Goal: Download file/media

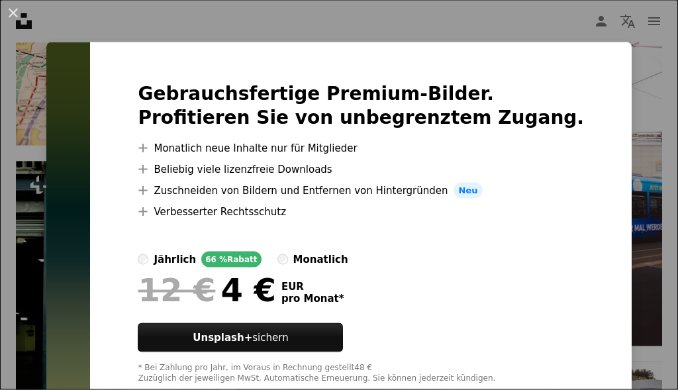
scroll to position [15551, 0]
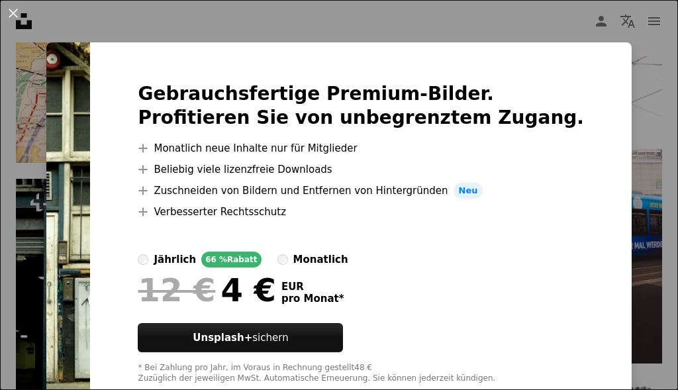
click at [90, 315] on img at bounding box center [68, 232] width 44 height 381
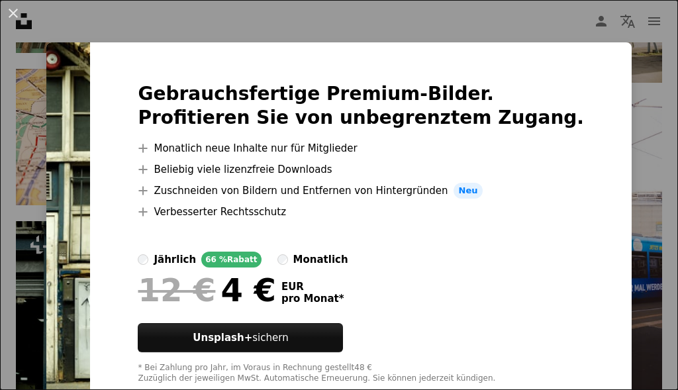
scroll to position [15509, 0]
click at [663, 157] on div "An X shape Gebrauchsfertige Premium-Bilder. Profitieren Sie von unbegrenztem Zu…" at bounding box center [339, 195] width 678 height 390
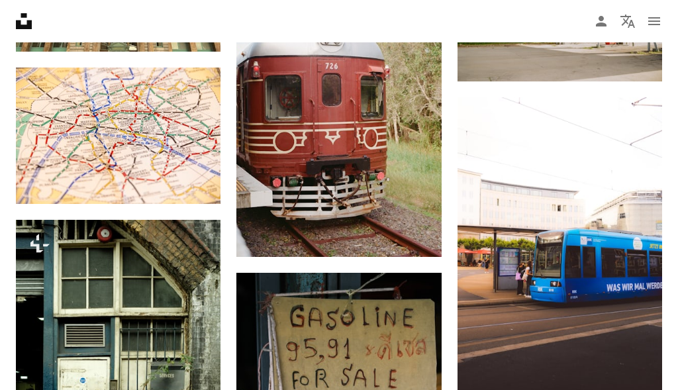
scroll to position [15598, 0]
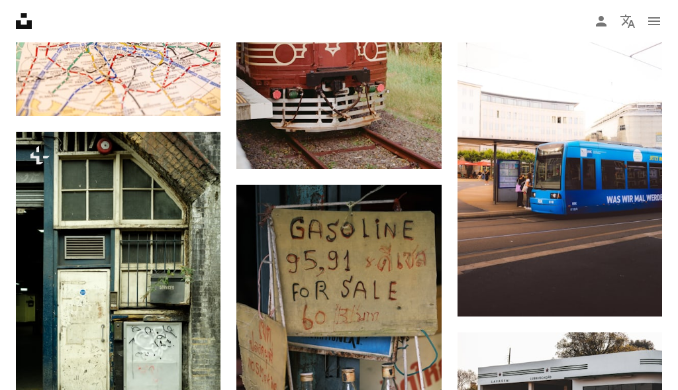
click at [654, 177] on img at bounding box center [560, 162] width 205 height 307
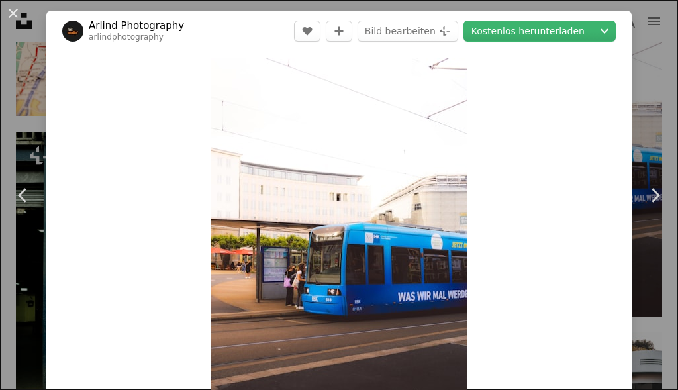
click at [667, 67] on div "An X shape Chevron left Chevron right Arlind Photography arlindphotography A he…" at bounding box center [339, 195] width 678 height 390
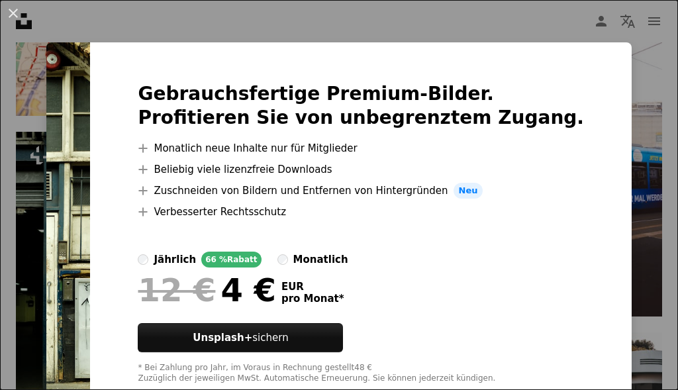
click at [656, 78] on div "An X shape Gebrauchsfertige Premium-Bilder. Profitieren Sie von unbegrenztem Zu…" at bounding box center [339, 195] width 678 height 390
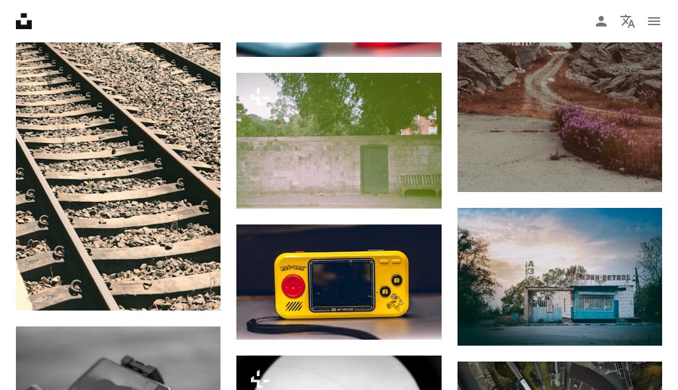
scroll to position [16997, 0]
click at [645, 313] on link "Arrow pointing down" at bounding box center [635, 321] width 26 height 21
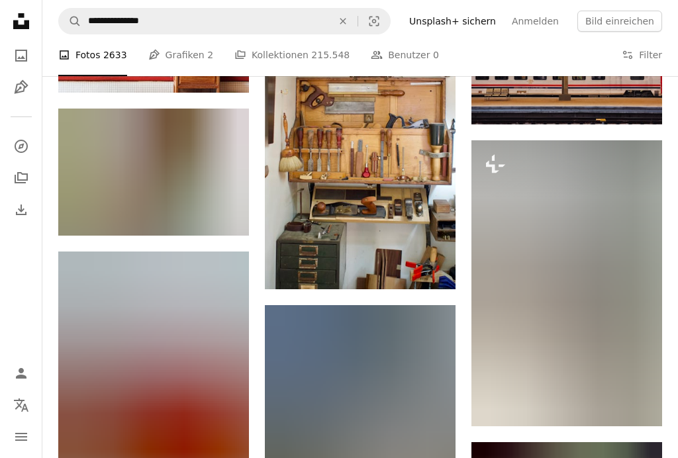
scroll to position [17630, 0]
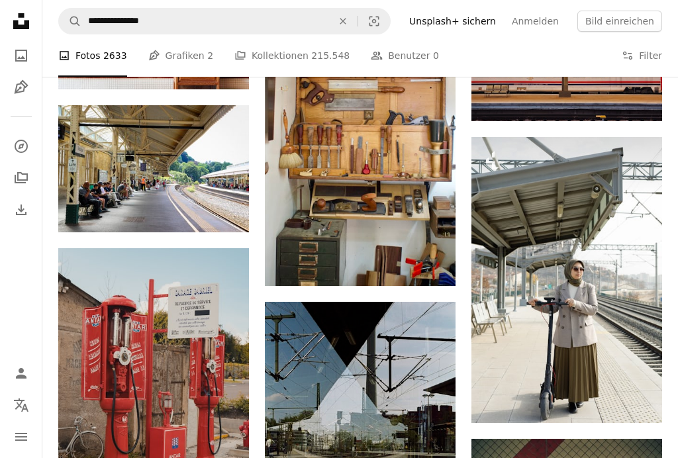
click at [221, 210] on icon "Arrow pointing down" at bounding box center [222, 208] width 11 height 16
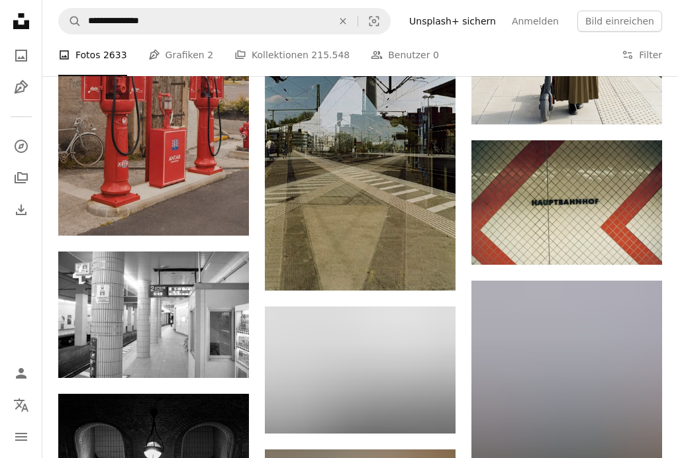
scroll to position [17971, 0]
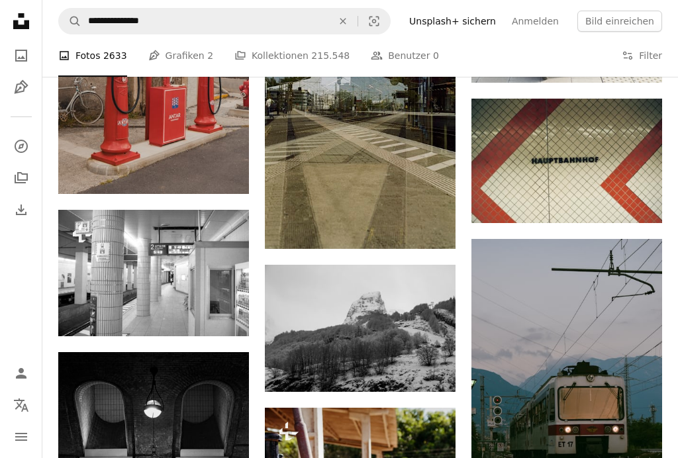
click at [178, 266] on img at bounding box center [153, 273] width 191 height 127
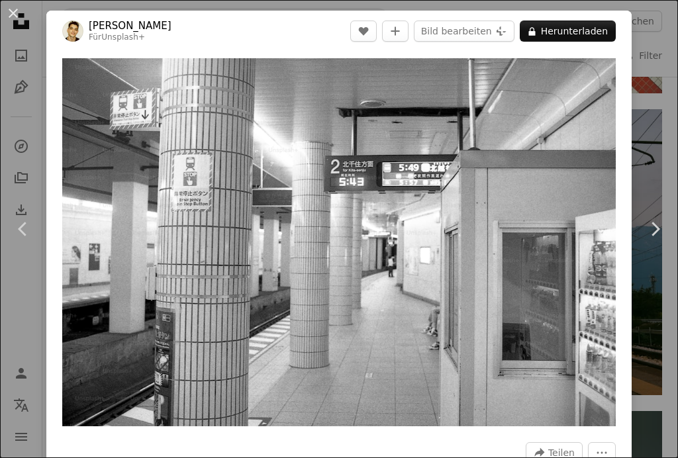
scroll to position [18095, 0]
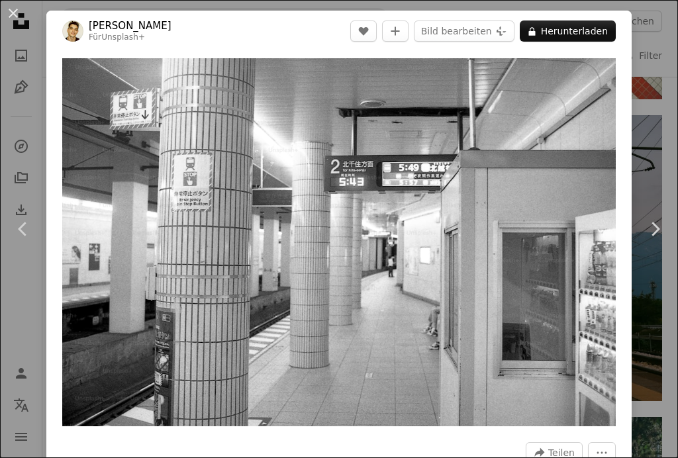
click at [654, 293] on link "Chevron right" at bounding box center [655, 229] width 46 height 127
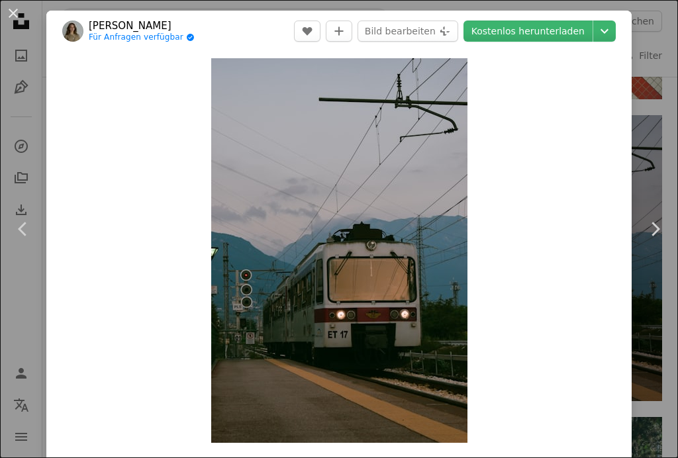
click at [91, 122] on div "Zoom in" at bounding box center [338, 251] width 585 height 398
click at [581, 260] on div "Zoom in" at bounding box center [338, 251] width 585 height 398
click at [649, 279] on link "Chevron right" at bounding box center [655, 229] width 46 height 127
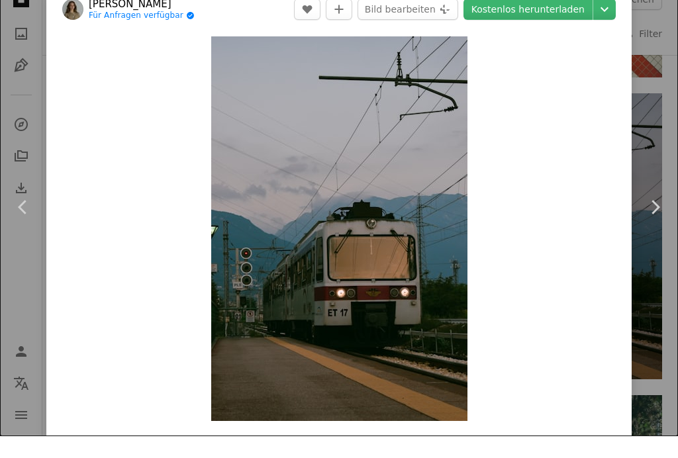
scroll to position [18117, 0]
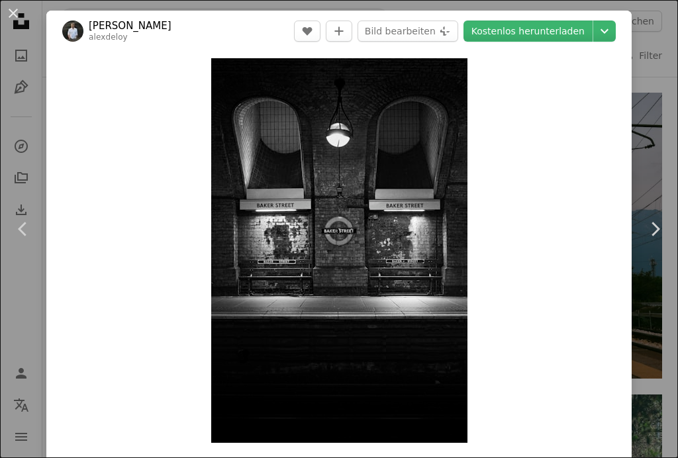
click at [5, 260] on link "Chevron left" at bounding box center [23, 229] width 46 height 127
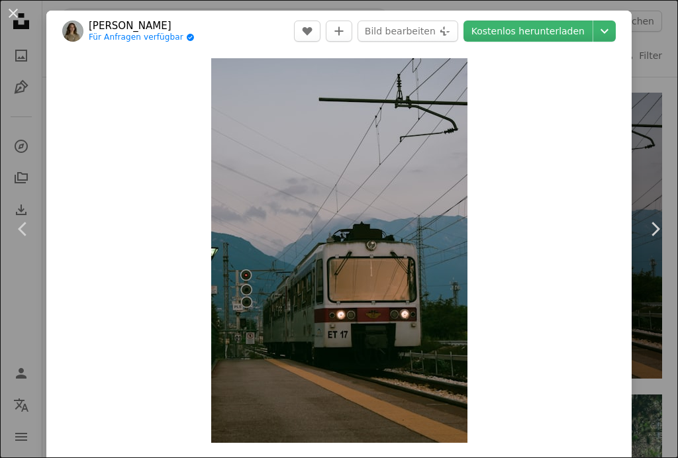
click at [658, 229] on icon at bounding box center [656, 229] width 9 height 14
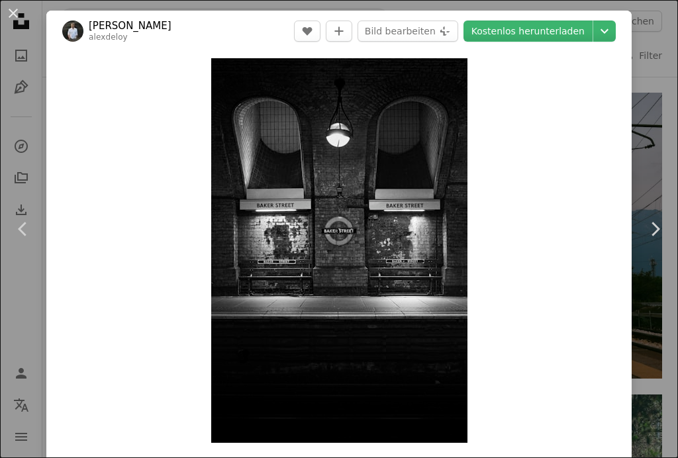
click at [660, 226] on icon "Chevron right" at bounding box center [654, 229] width 21 height 21
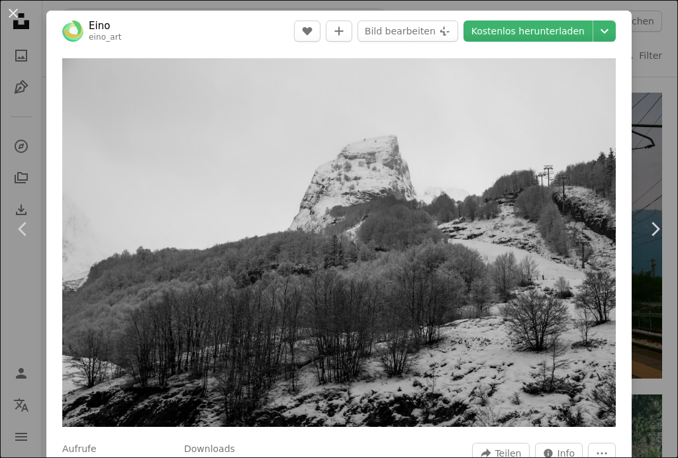
click at [654, 228] on icon "Chevron right" at bounding box center [654, 229] width 21 height 21
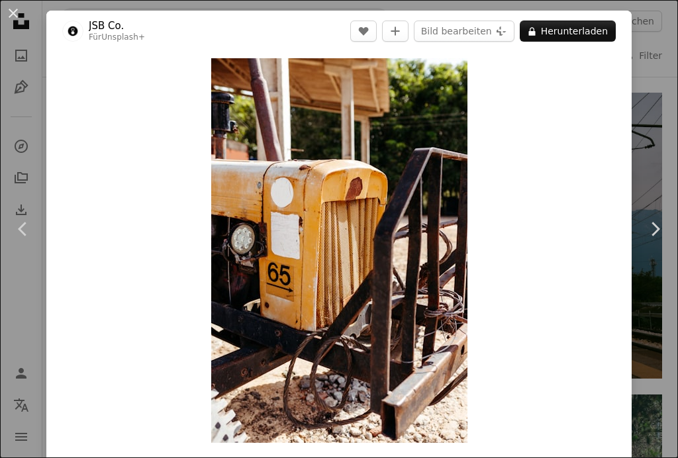
click at [672, 142] on div "An X shape Chevron left Chevron right JSB Co. Für Unsplash+ A heart A plus sign…" at bounding box center [339, 229] width 678 height 458
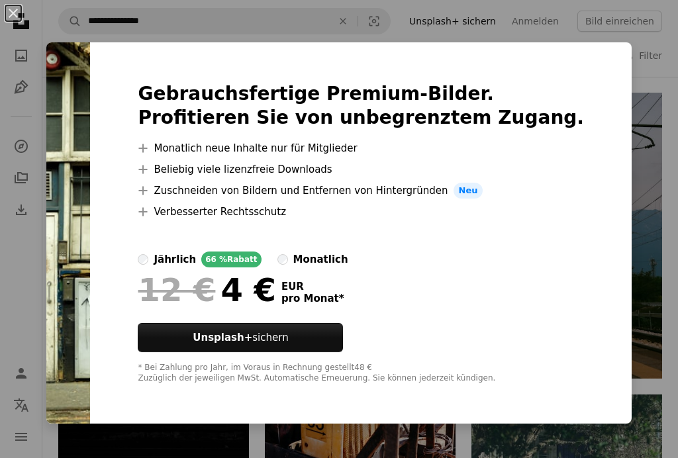
scroll to position [17993, 0]
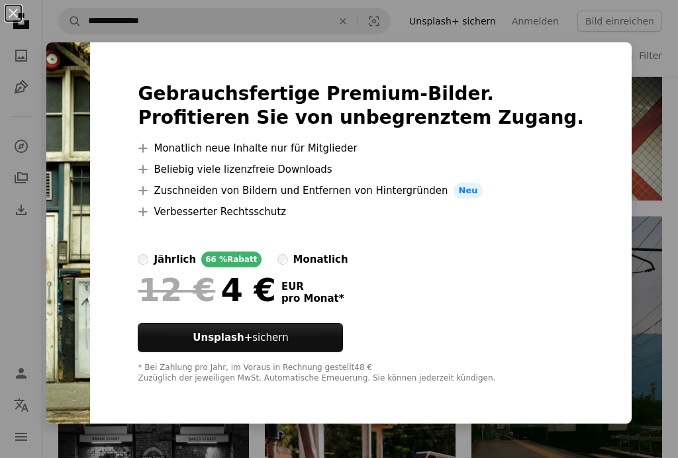
click at [577, 40] on div "An X shape Gebrauchsfertige Premium-Bilder. Profitieren Sie von unbegrenztem Zu…" at bounding box center [339, 229] width 678 height 458
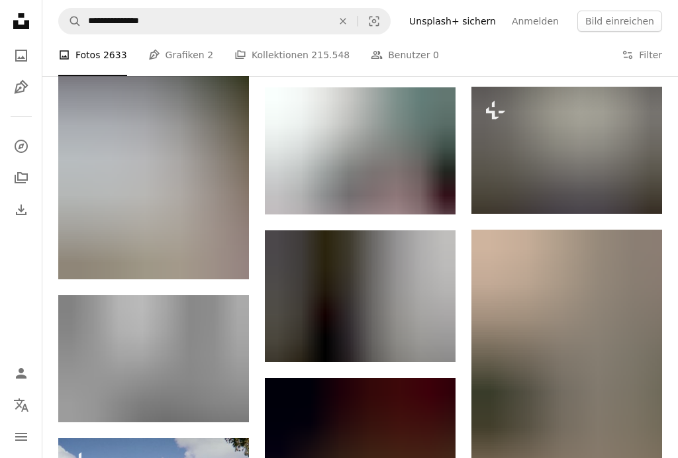
scroll to position [22811, 0]
